Goal: Information Seeking & Learning: Check status

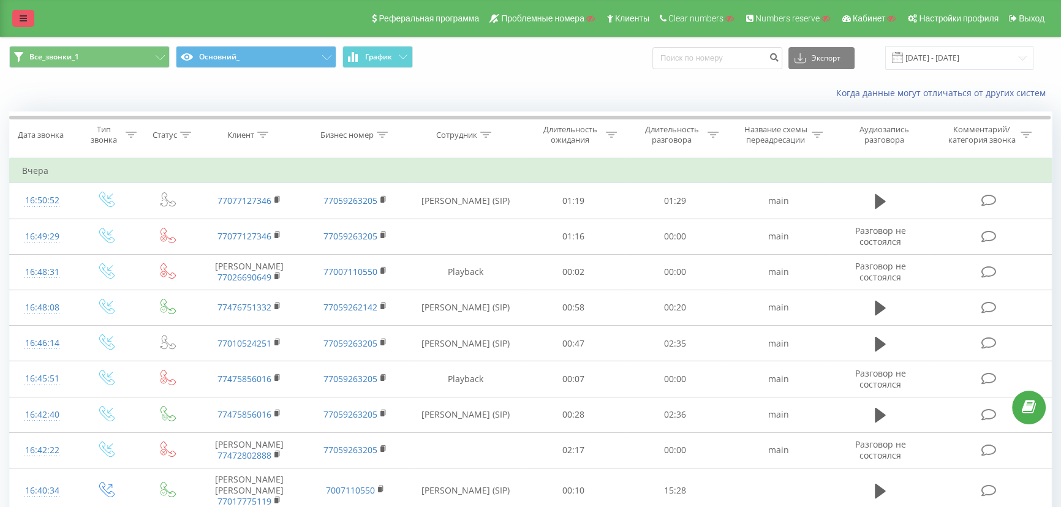
click at [21, 17] on icon at bounding box center [23, 18] width 7 height 9
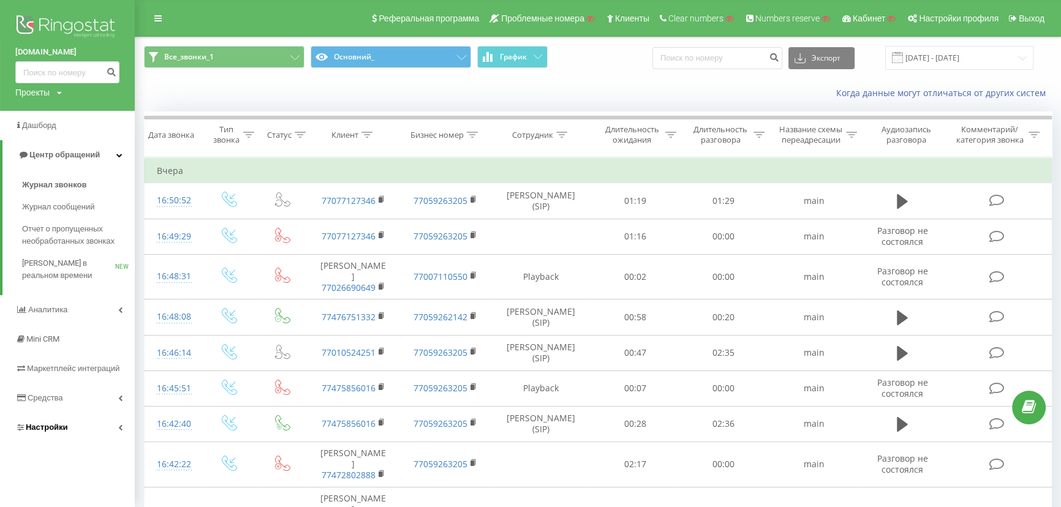
click at [44, 431] on span "Настройки" at bounding box center [47, 427] width 42 height 9
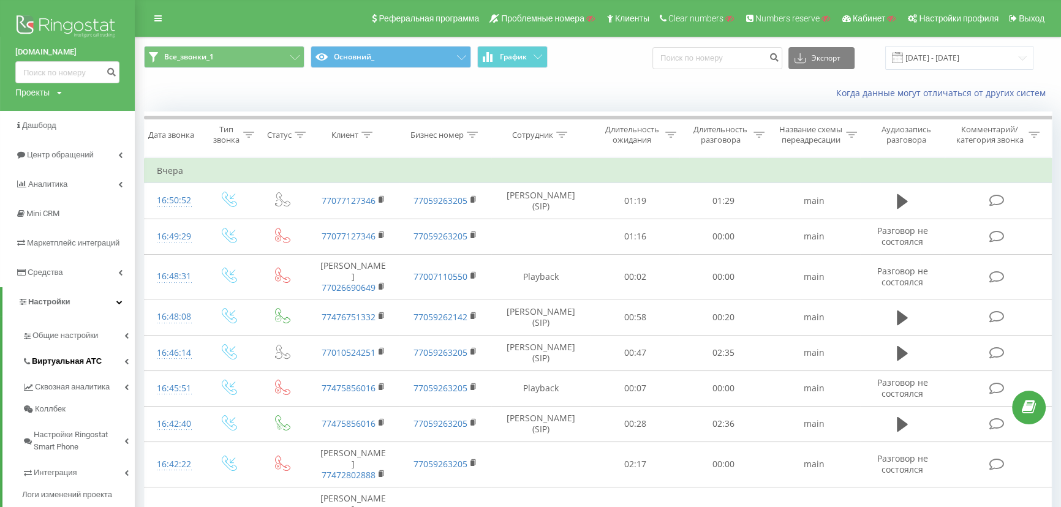
click at [52, 355] on span "Виртуальная АТС" at bounding box center [67, 361] width 70 height 12
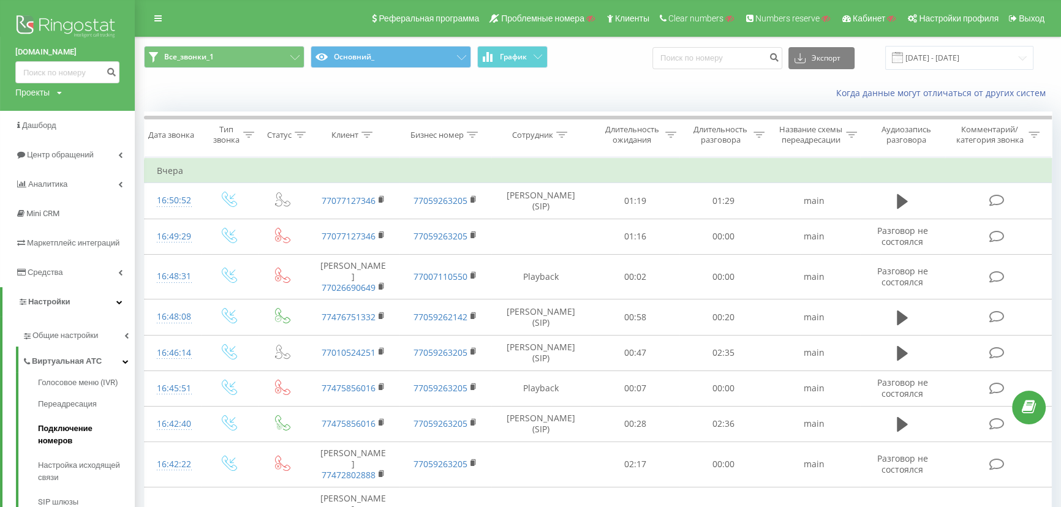
click at [57, 429] on span "Подключение номеров" at bounding box center [83, 435] width 91 height 25
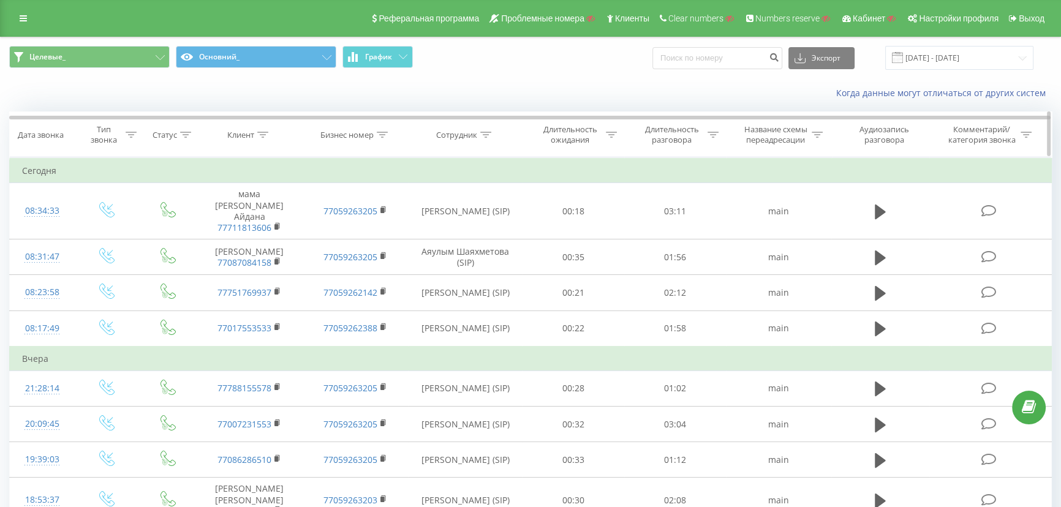
click at [261, 134] on icon at bounding box center [263, 135] width 11 height 6
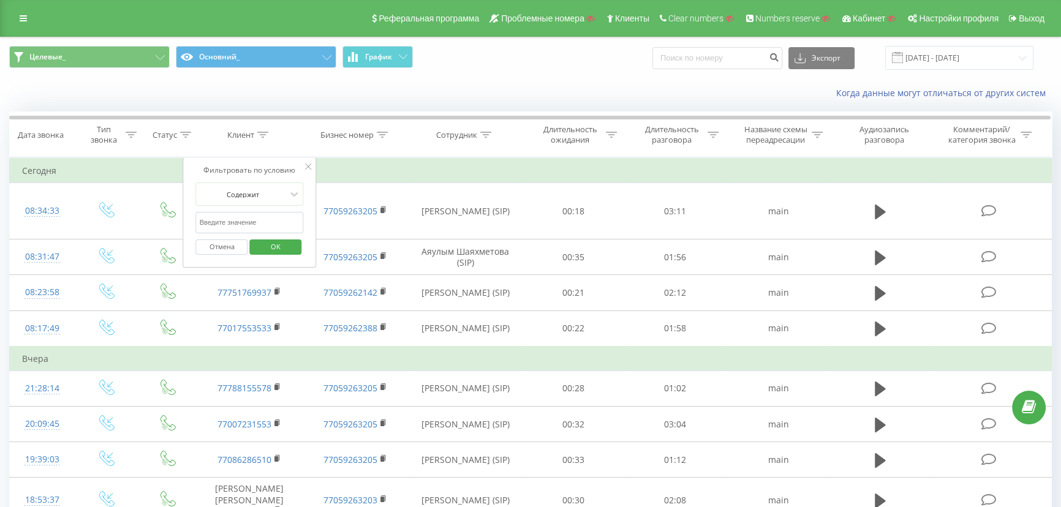
click at [230, 220] on input "text" at bounding box center [250, 222] width 108 height 21
paste input "77053450215"
type input "77053450215"
click at [267, 249] on span "OK" at bounding box center [276, 246] width 34 height 19
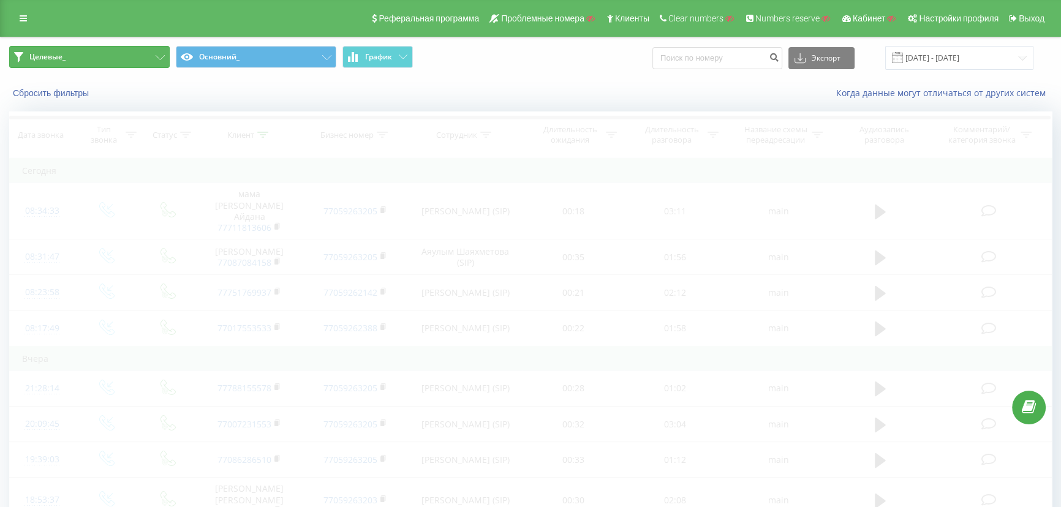
click at [96, 53] on button "Целевые_" at bounding box center [89, 57] width 161 height 22
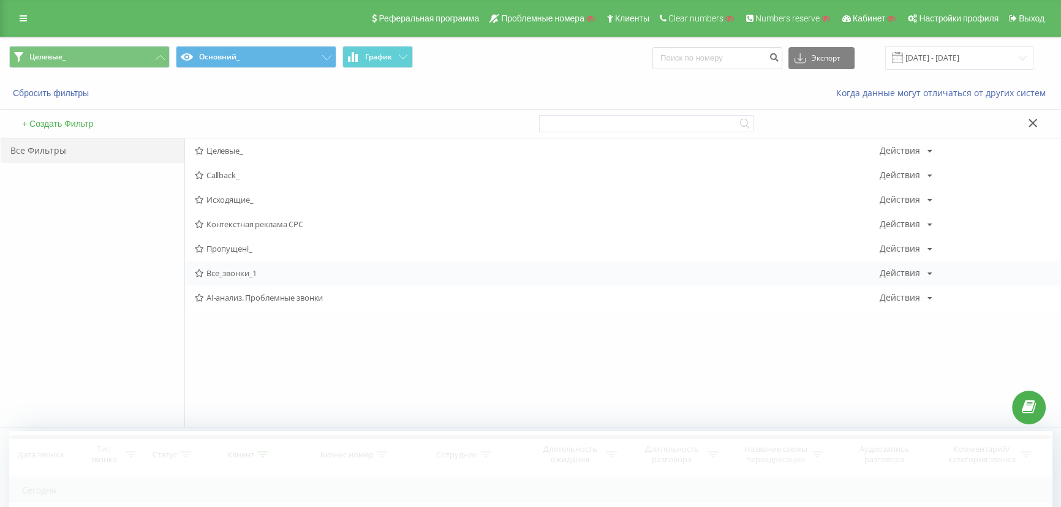
click at [221, 271] on span "Все_звонки_1" at bounding box center [537, 273] width 685 height 9
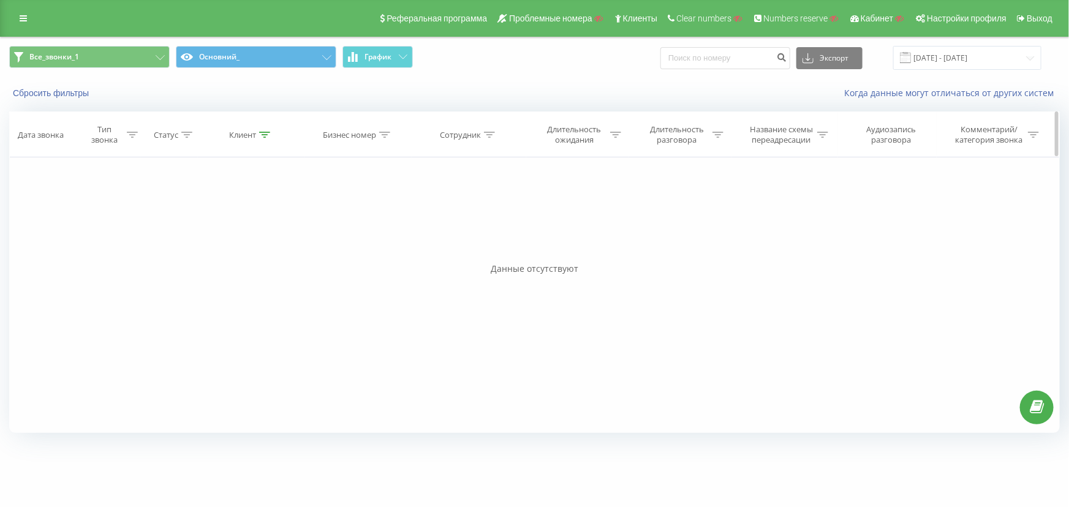
click at [262, 134] on icon at bounding box center [264, 135] width 11 height 6
click at [274, 244] on span "OK" at bounding box center [277, 246] width 34 height 19
click at [244, 126] on th "Клиент" at bounding box center [251, 134] width 107 height 45
click at [244, 139] on div "Клиент" at bounding box center [242, 135] width 27 height 10
click at [225, 242] on button "Отмена" at bounding box center [224, 247] width 52 height 15
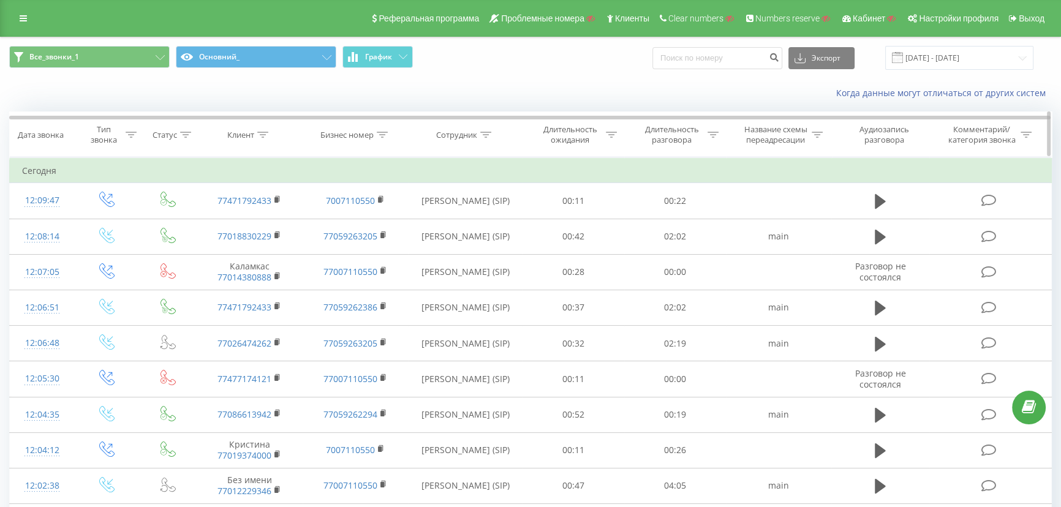
click at [263, 132] on icon at bounding box center [263, 135] width 11 height 6
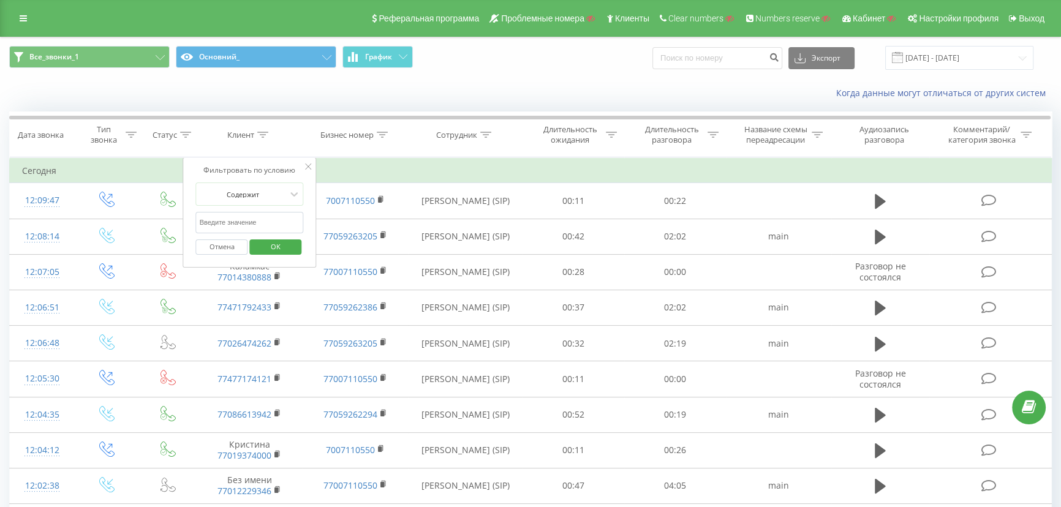
click at [237, 218] on input "77053450215" at bounding box center [250, 222] width 108 height 21
paste input "77053450215"
type input "77053450215"
click at [272, 238] on span "OK" at bounding box center [276, 246] width 34 height 19
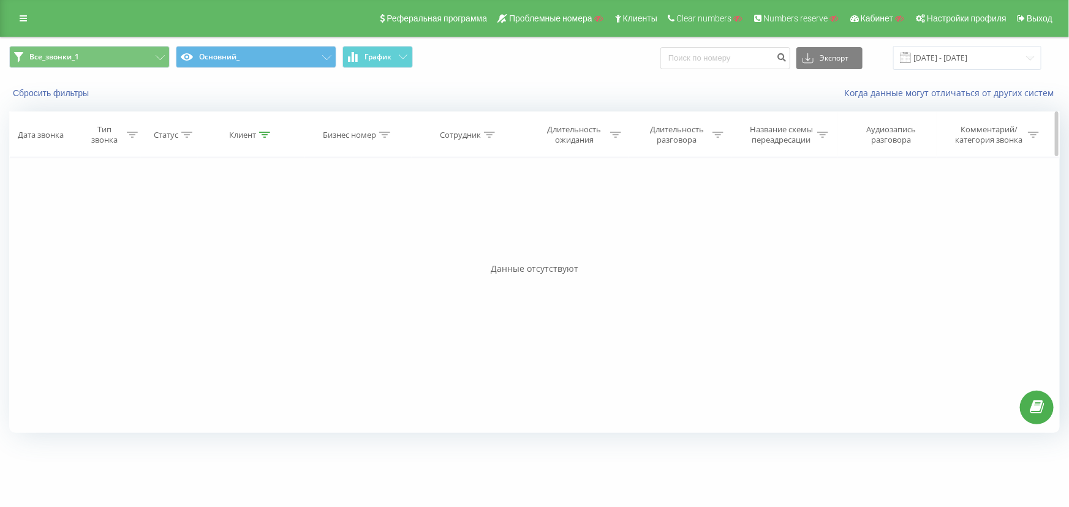
click at [259, 136] on div "Клиент" at bounding box center [249, 135] width 41 height 10
click at [219, 251] on button "Отмена" at bounding box center [224, 247] width 52 height 15
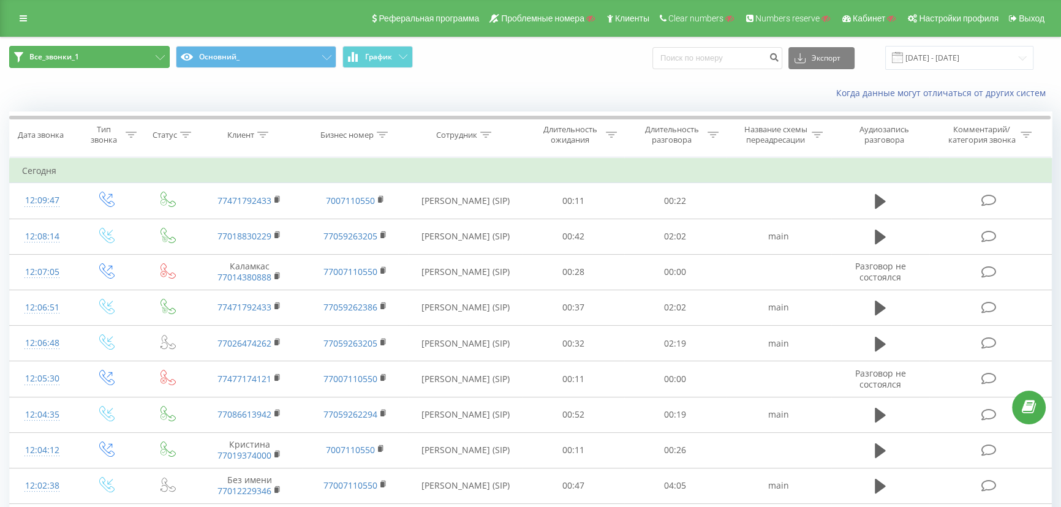
click at [101, 62] on button "Все_звонки_1" at bounding box center [89, 57] width 161 height 22
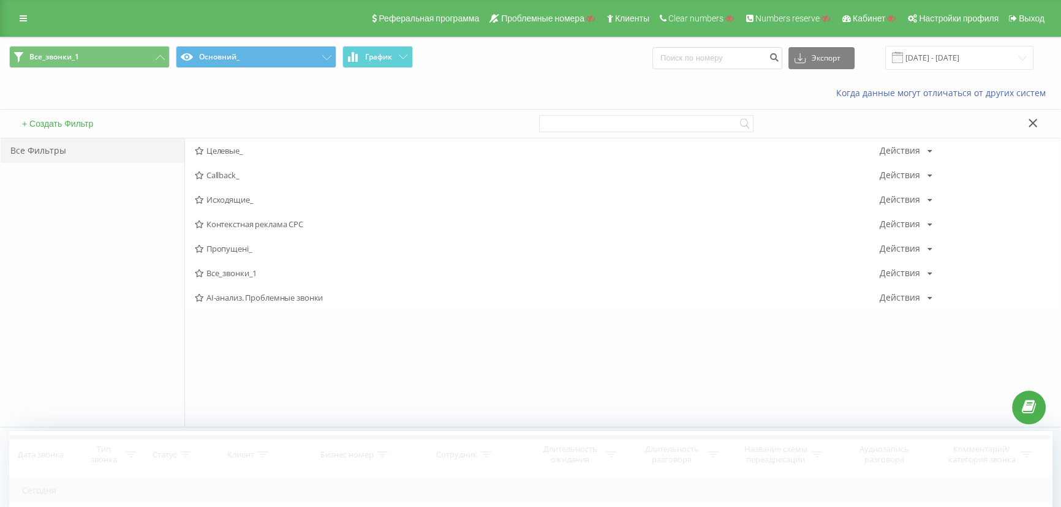
click at [324, 105] on div "Когда данные могут отличаться от других систем" at bounding box center [531, 92] width 1060 height 29
click at [309, 54] on button "Основний_" at bounding box center [256, 57] width 161 height 22
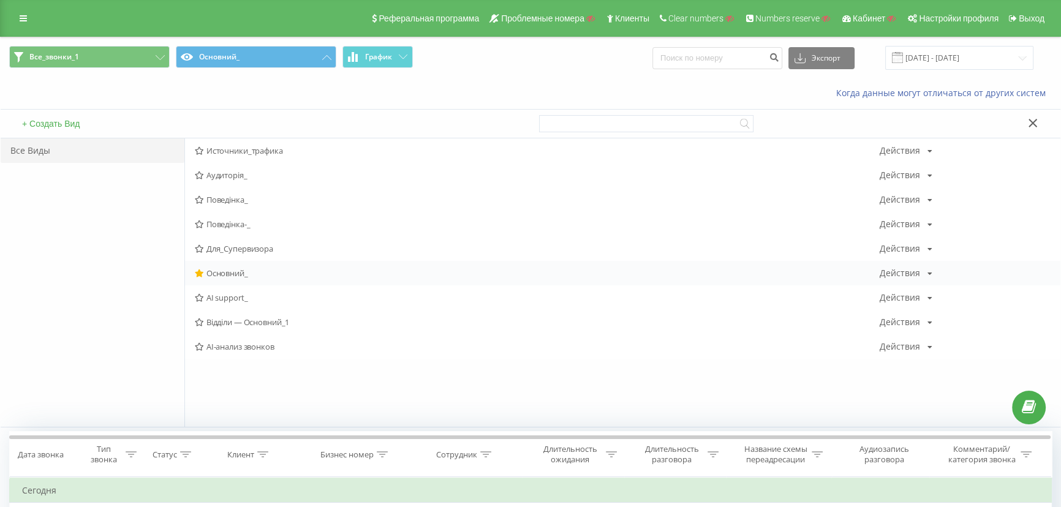
click at [225, 271] on span "Основний_" at bounding box center [537, 273] width 685 height 9
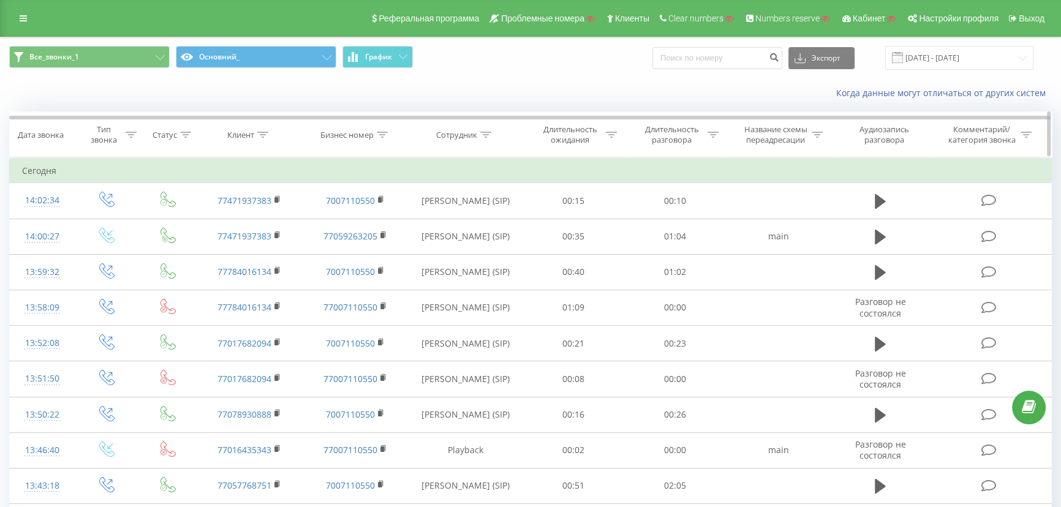
click at [261, 132] on icon at bounding box center [263, 135] width 11 height 6
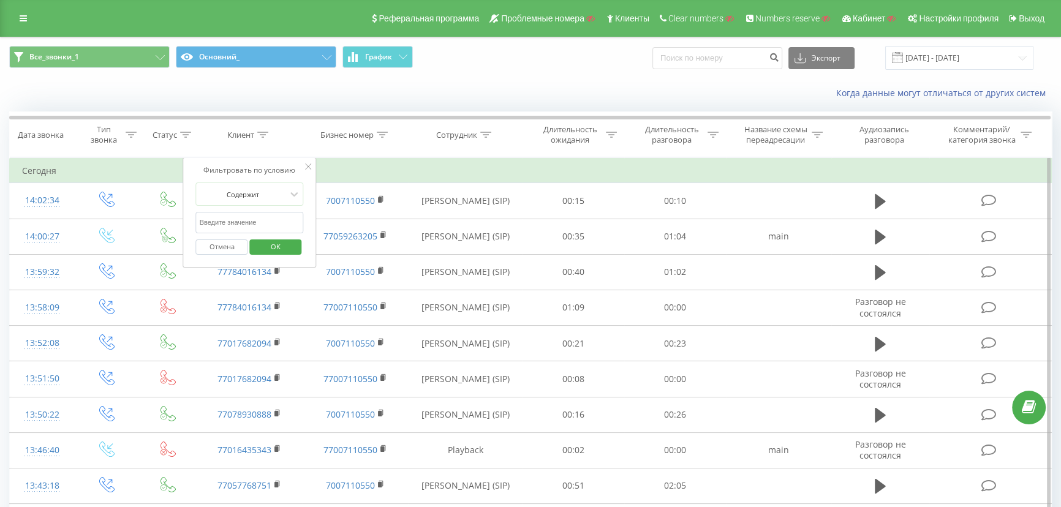
click at [242, 221] on input "text" at bounding box center [250, 222] width 108 height 21
paste input "77053450215"
type input "77053450215"
click at [268, 246] on span "OK" at bounding box center [276, 246] width 34 height 19
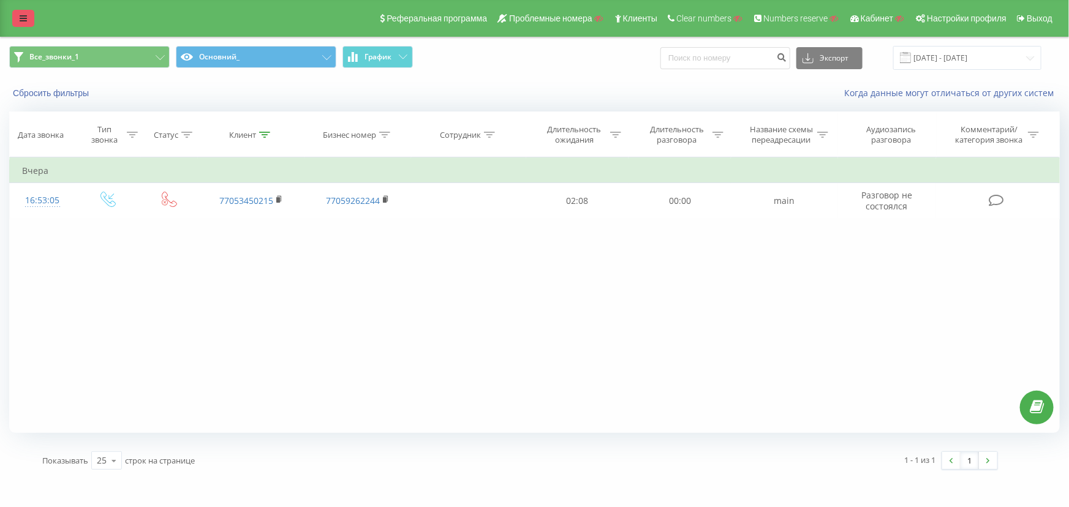
click at [28, 15] on link at bounding box center [23, 18] width 22 height 17
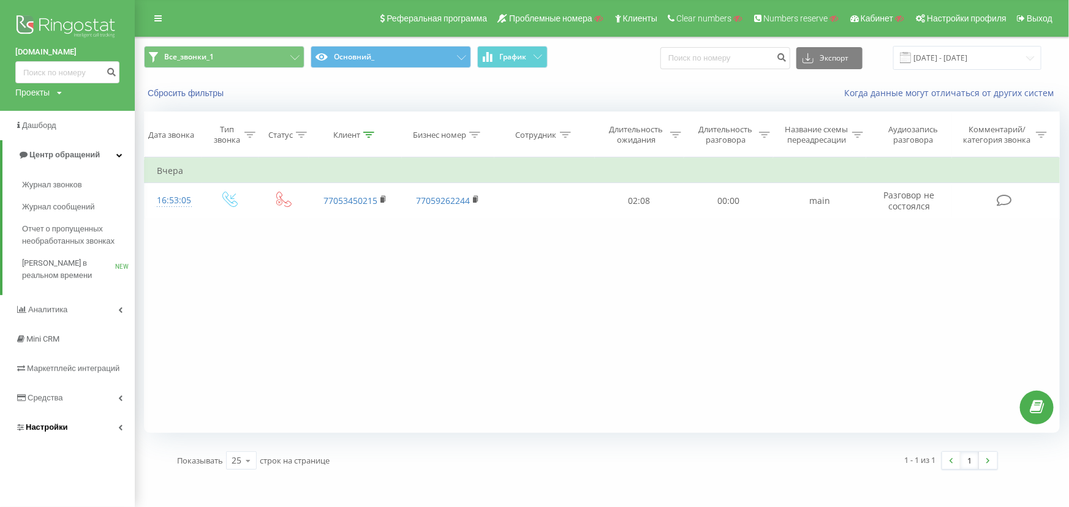
click at [59, 432] on span "Настройки" at bounding box center [47, 427] width 42 height 9
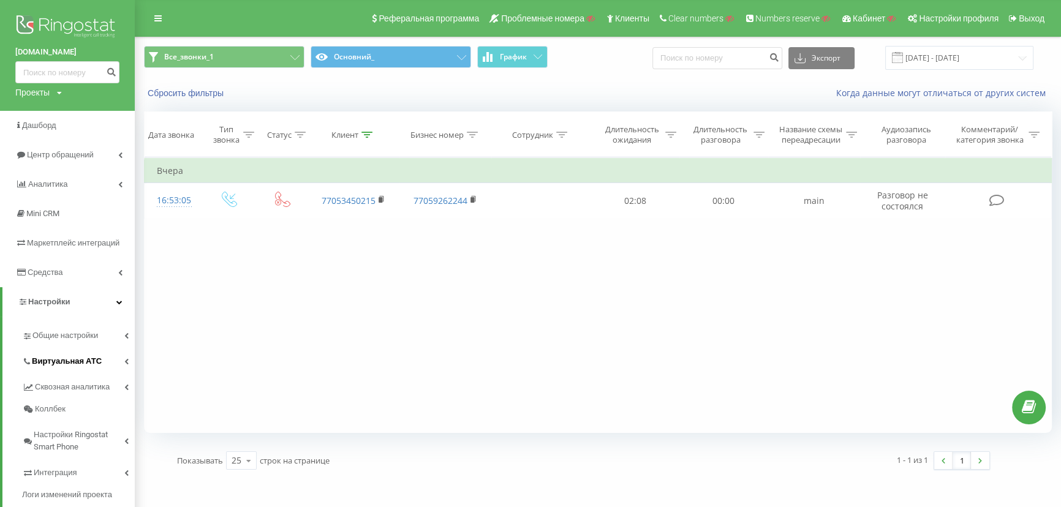
click at [74, 353] on link "Виртуальная АТС" at bounding box center [78, 360] width 113 height 26
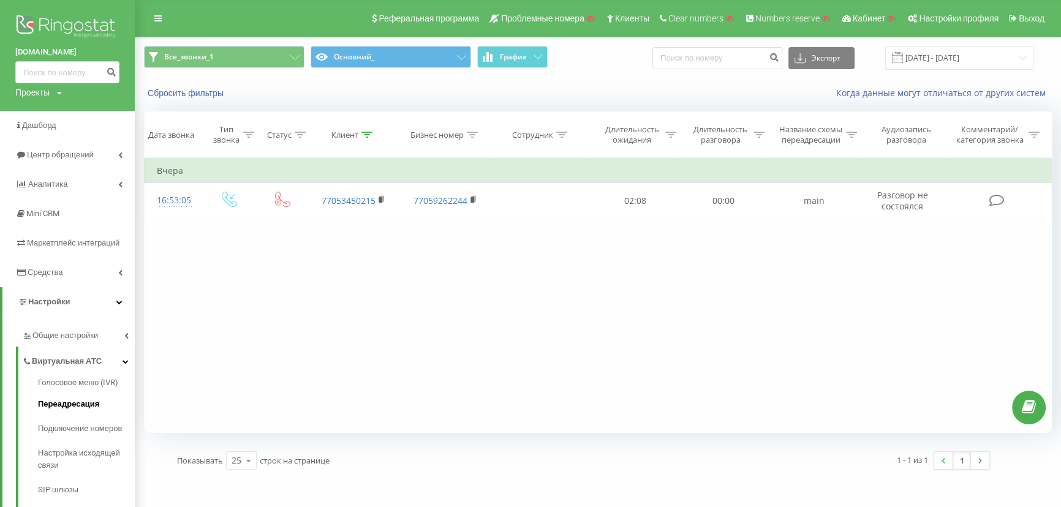
click at [75, 406] on span "Переадресация" at bounding box center [68, 404] width 61 height 12
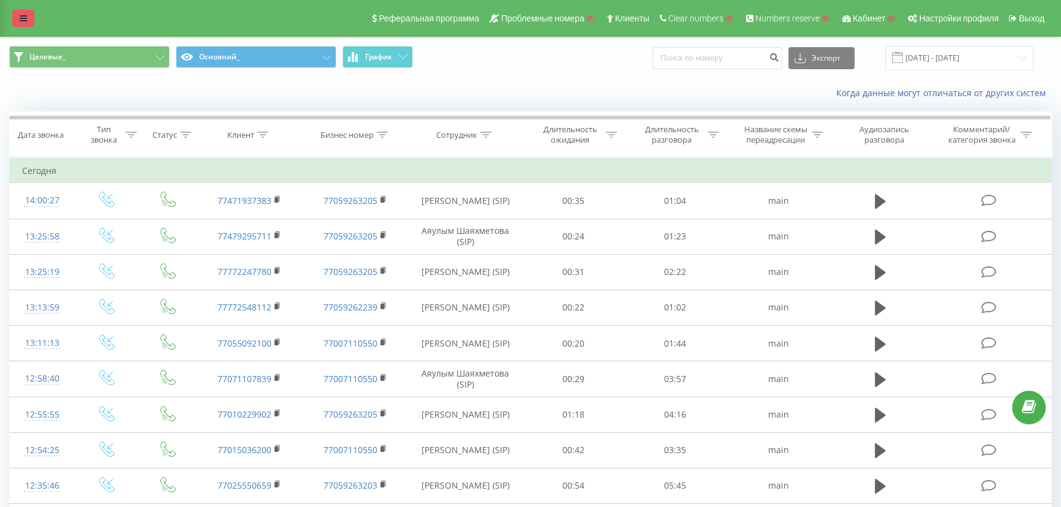
click at [21, 20] on icon at bounding box center [23, 18] width 7 height 9
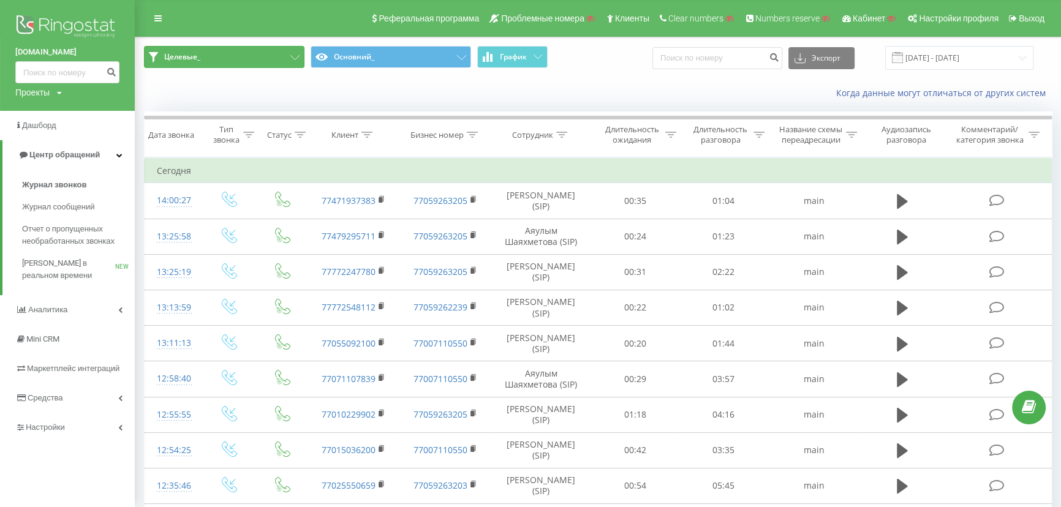
click at [229, 56] on button "Целевые_" at bounding box center [224, 57] width 161 height 22
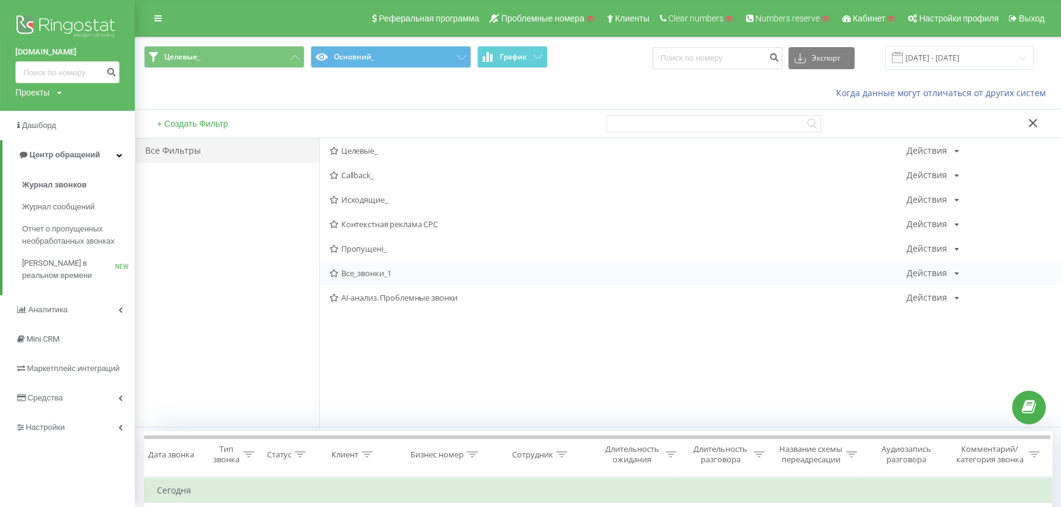
click at [355, 271] on span "Все_звонки_1" at bounding box center [618, 273] width 577 height 9
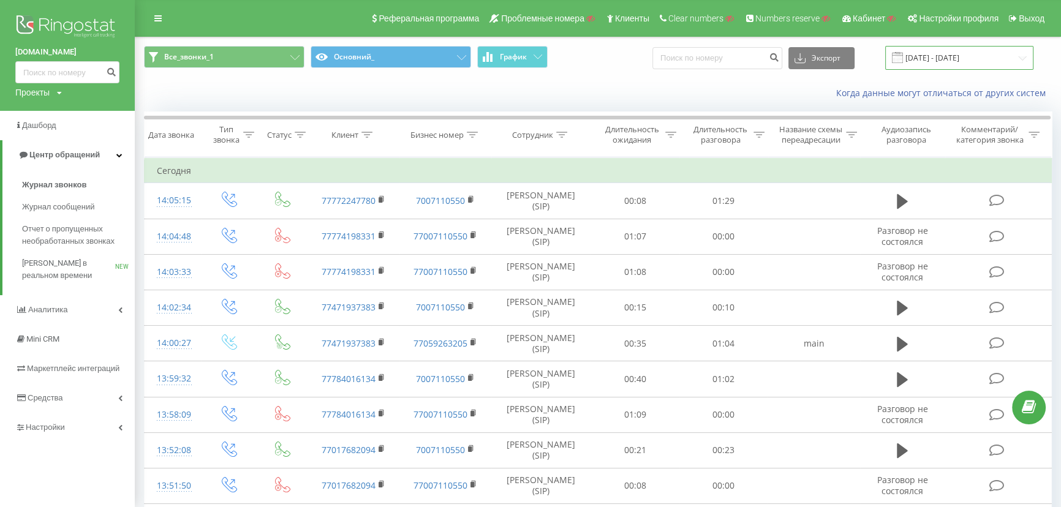
click at [950, 52] on input "[DATE] - [DATE]" at bounding box center [959, 58] width 148 height 24
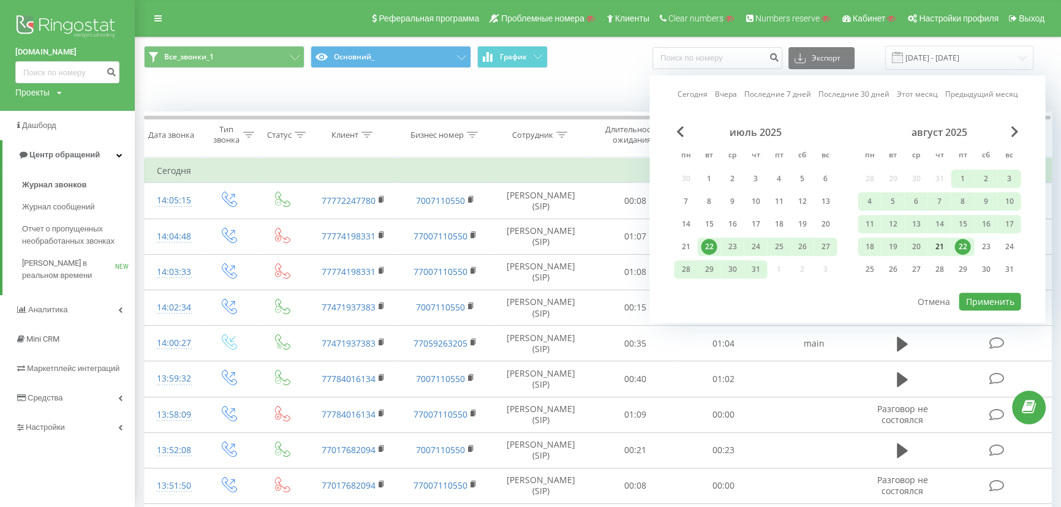
click at [938, 243] on div "21" at bounding box center [939, 247] width 16 height 16
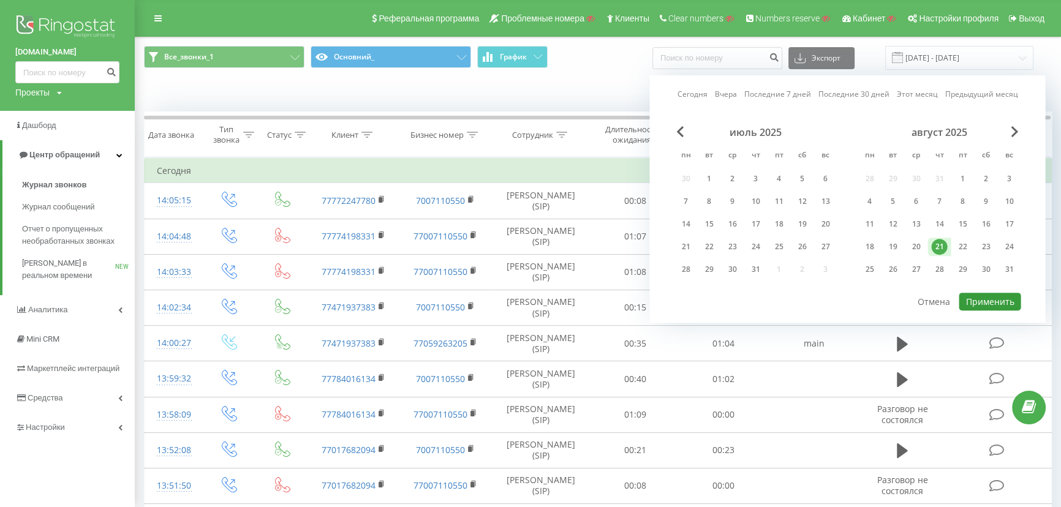
click at [986, 294] on button "Применить" at bounding box center [990, 302] width 62 height 18
type input "[DATE] - [DATE]"
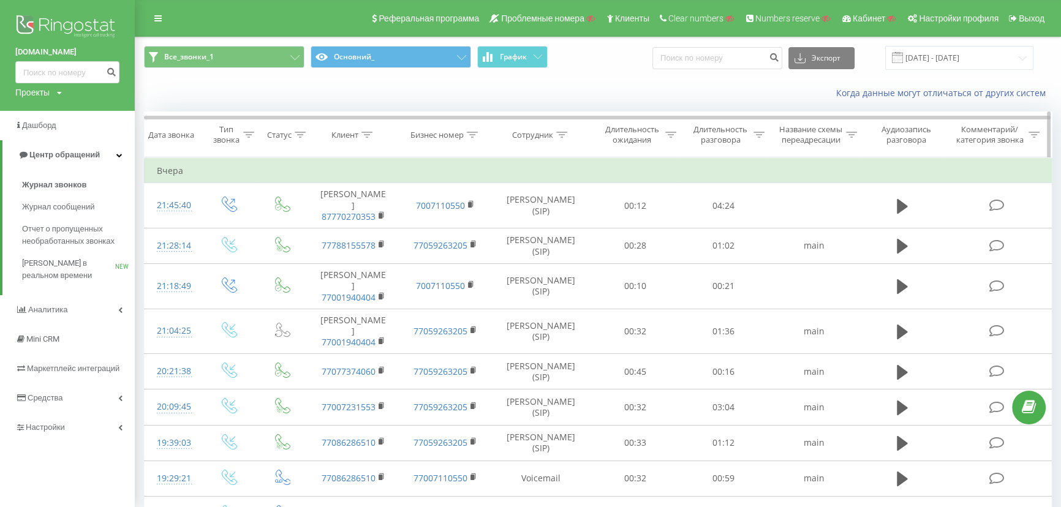
click at [248, 133] on div "Тип звонка" at bounding box center [233, 134] width 43 height 21
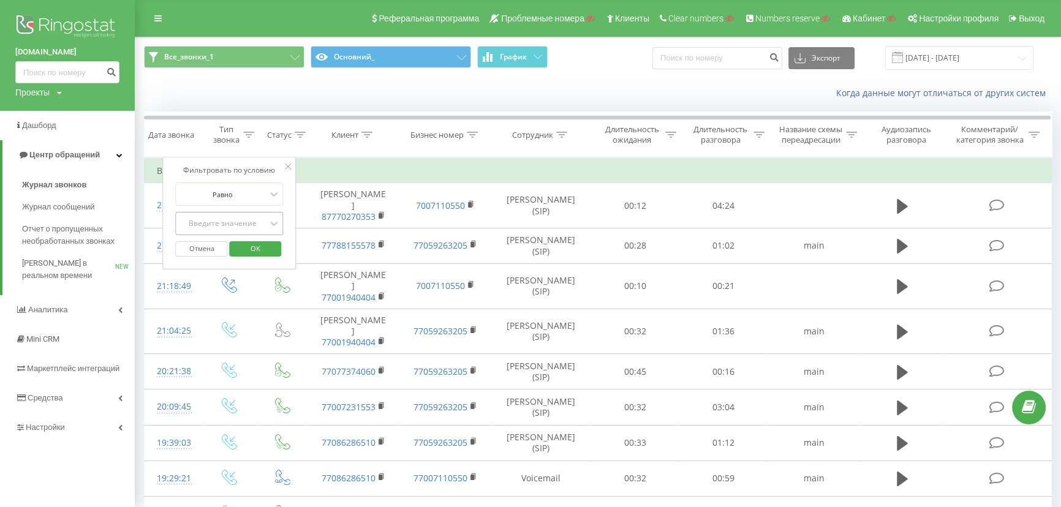
click at [198, 229] on div "Введите значение" at bounding box center [223, 224] width 87 height 10
click at [268, 55] on button "Все_звонки_1" at bounding box center [224, 57] width 161 height 22
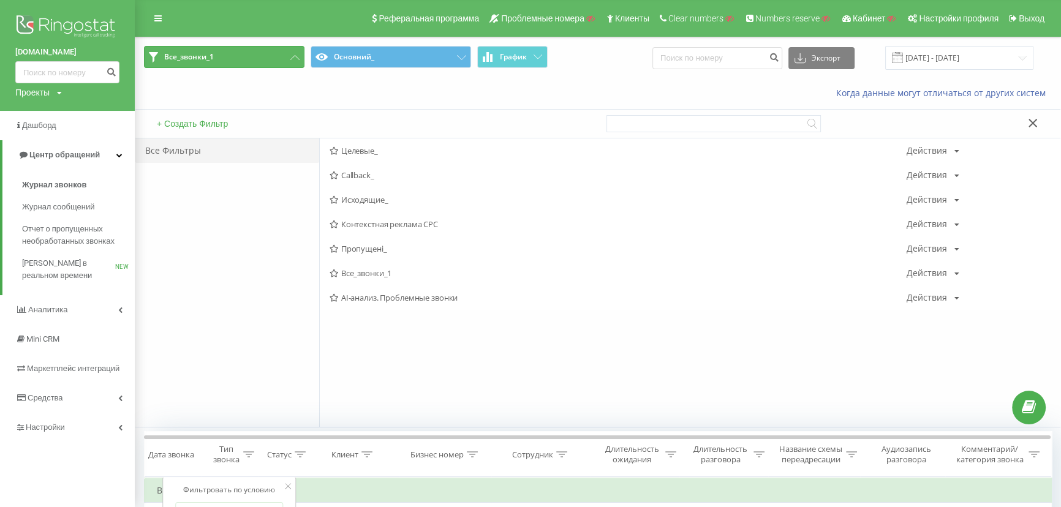
click at [268, 55] on button "Все_звонки_1" at bounding box center [224, 57] width 161 height 22
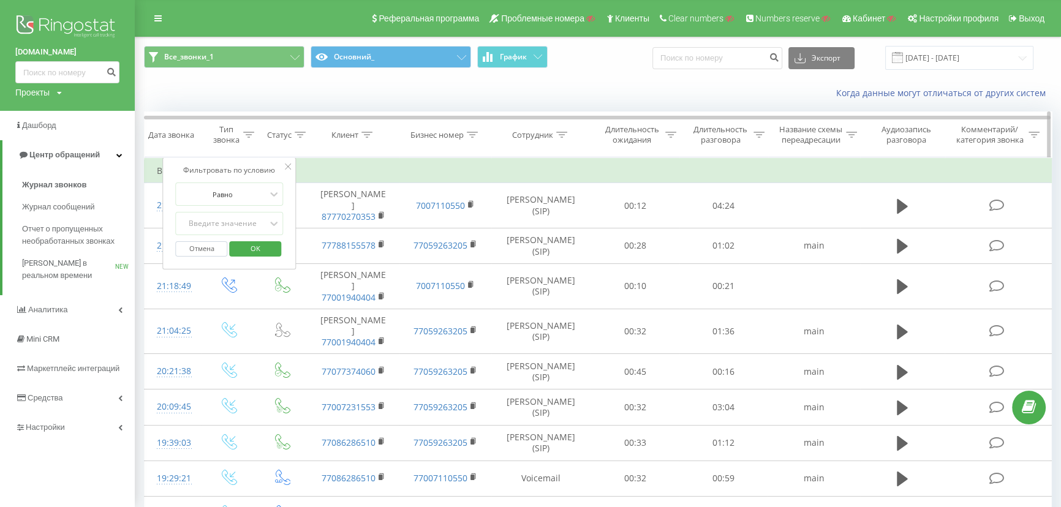
click at [304, 137] on icon at bounding box center [300, 135] width 11 height 6
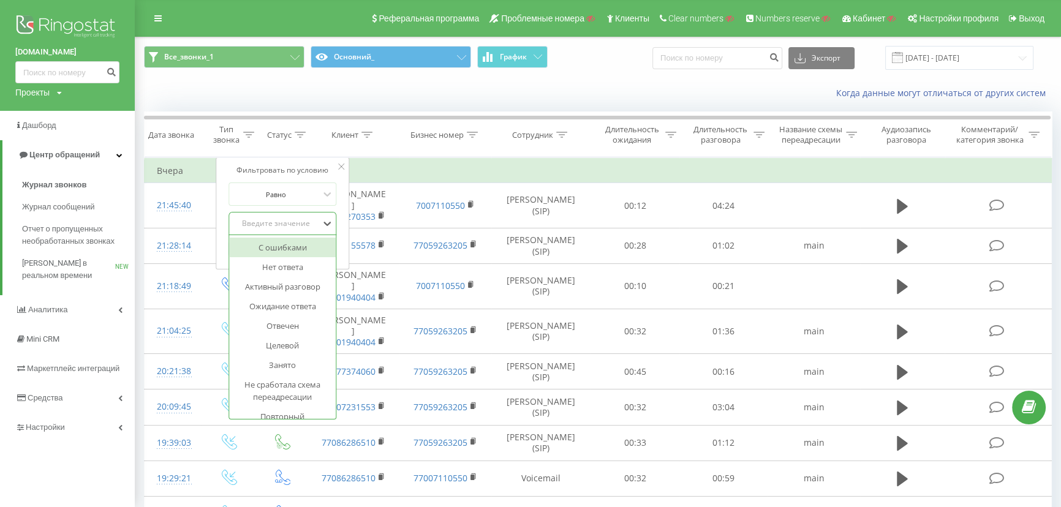
click at [270, 225] on div "Введите значение" at bounding box center [275, 223] width 89 height 18
click at [271, 276] on div "Нет ответа" at bounding box center [282, 267] width 107 height 20
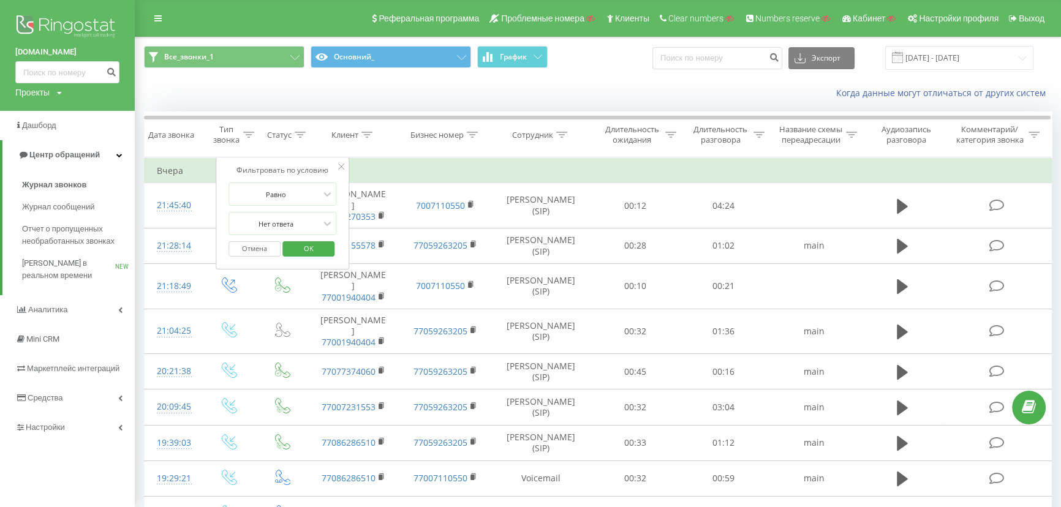
click at [306, 256] on span "OK" at bounding box center [309, 248] width 34 height 19
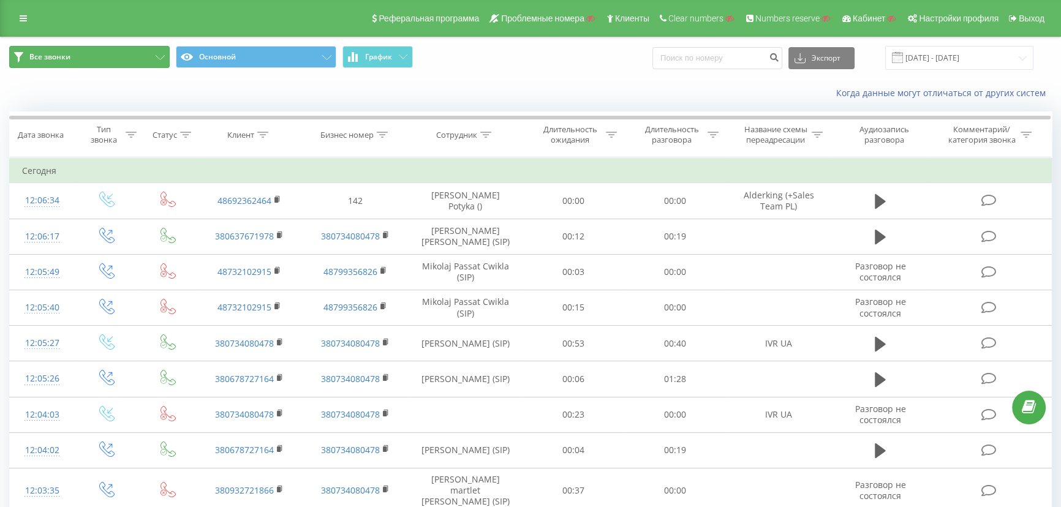
click at [115, 56] on button "Все звонки" at bounding box center [89, 57] width 161 height 22
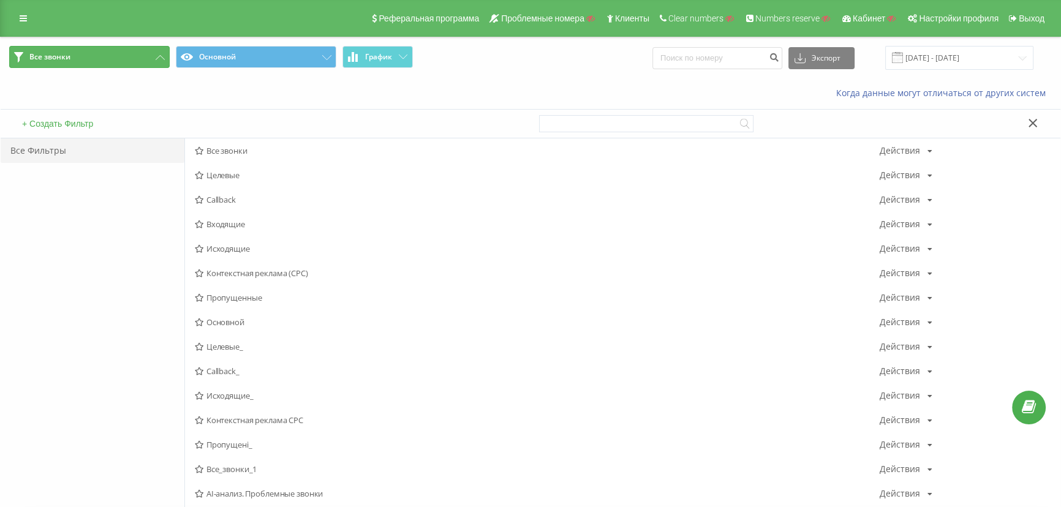
click at [115, 56] on button "Все звонки" at bounding box center [89, 57] width 161 height 22
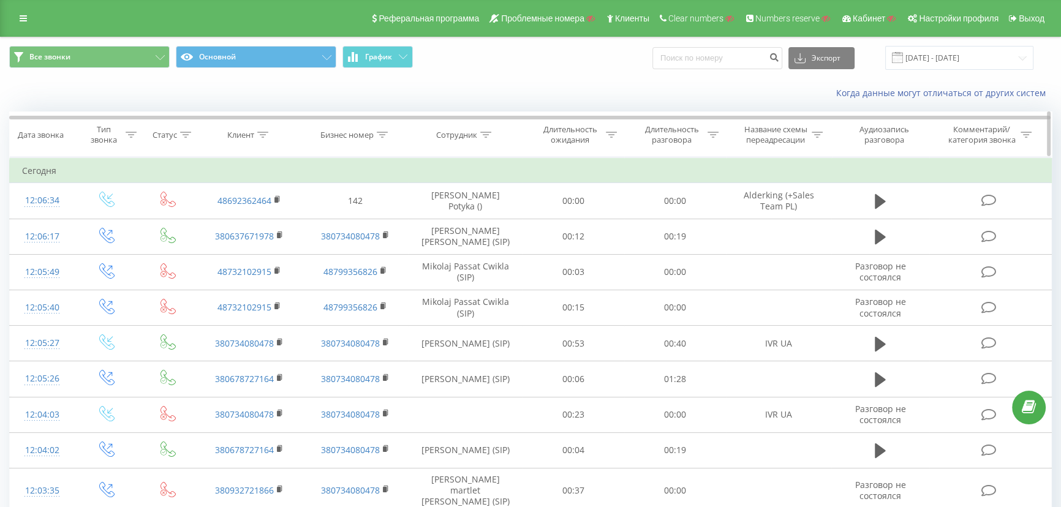
click at [267, 132] on icon at bounding box center [263, 135] width 11 height 6
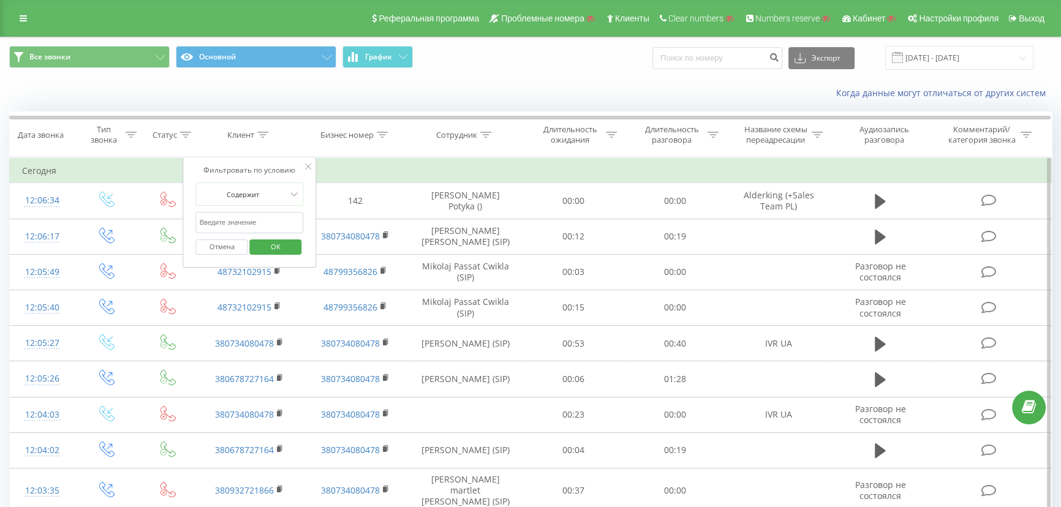
click at [224, 220] on input "text" at bounding box center [250, 222] width 108 height 21
paste input "380976034545"
type input "380976034545"
click at [273, 245] on span "OK" at bounding box center [276, 246] width 34 height 19
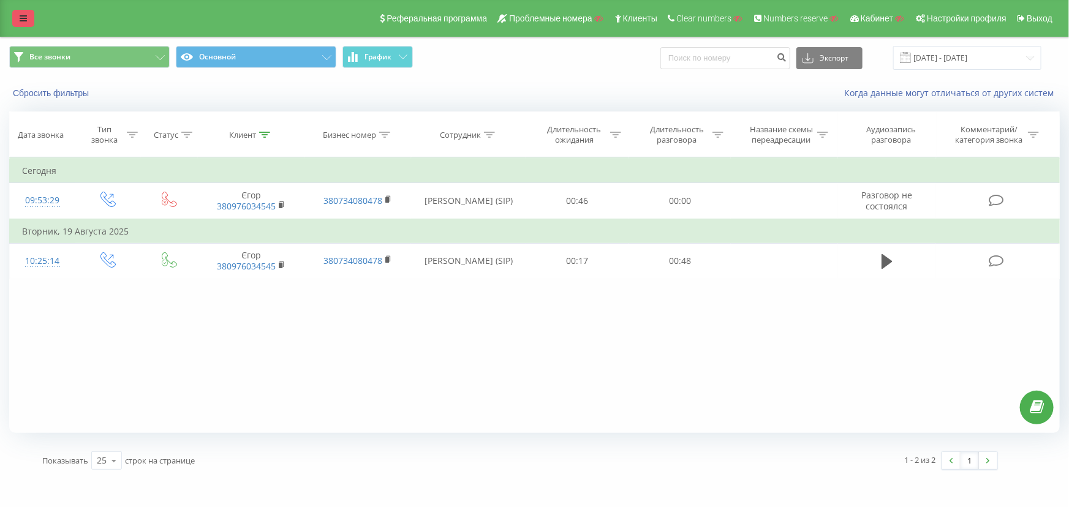
click at [25, 20] on icon at bounding box center [23, 18] width 7 height 9
